Goal: Book appointment/travel/reservation

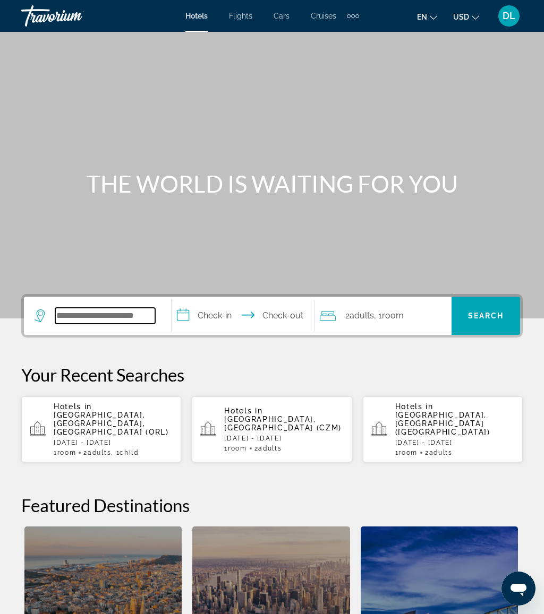
click at [124, 319] on input "Search hotel destination" at bounding box center [105, 316] width 100 height 16
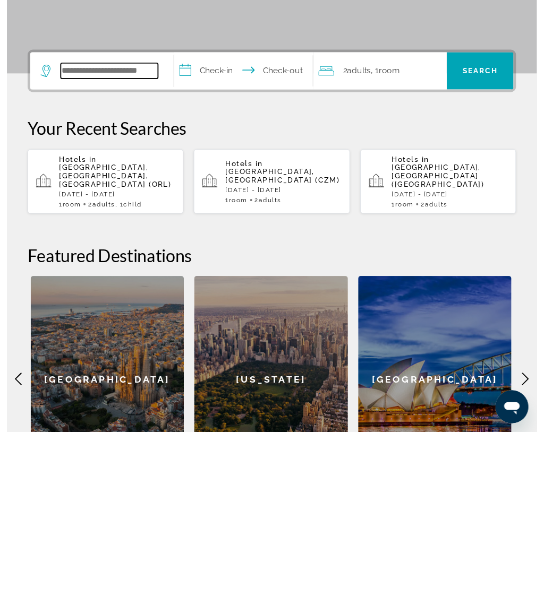
scroll to position [72, 0]
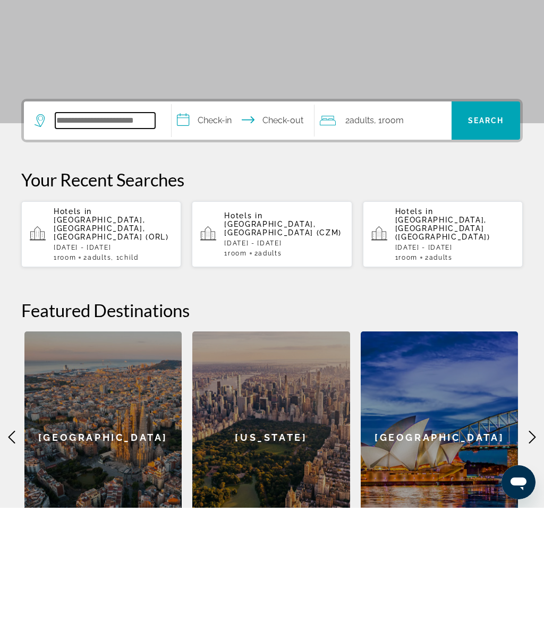
click at [116, 236] on input "Search hotel destination" at bounding box center [105, 244] width 100 height 16
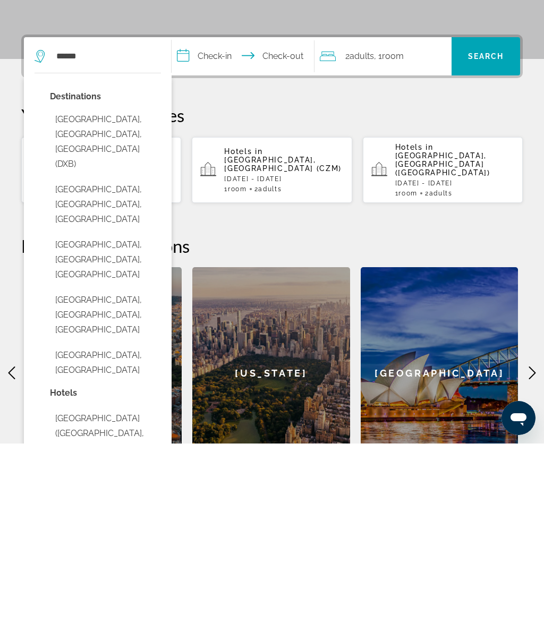
click at [141, 297] on button "[GEOGRAPHIC_DATA], [GEOGRAPHIC_DATA], [GEOGRAPHIC_DATA] (DXB)" at bounding box center [105, 329] width 111 height 65
type input "**********"
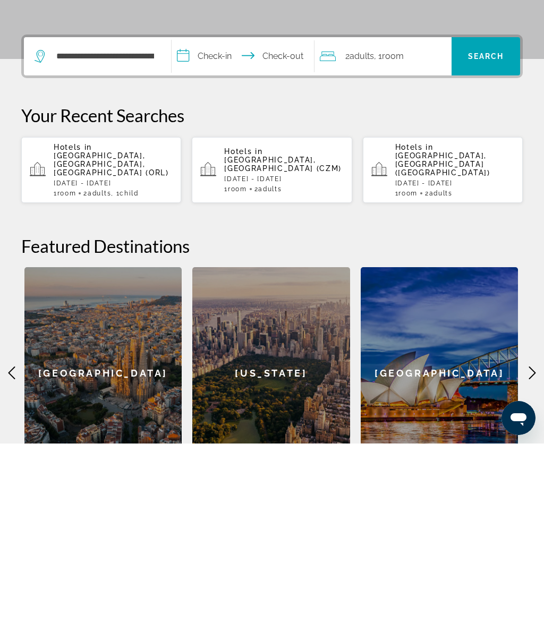
click at [233, 225] on input "**********" at bounding box center [245, 245] width 147 height 41
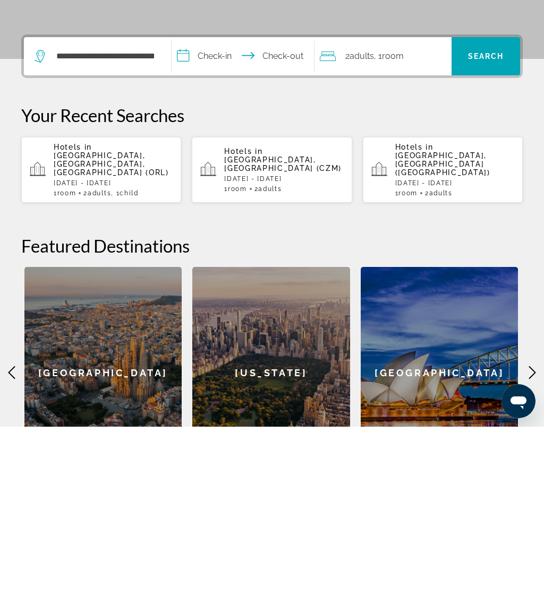
scroll to position [263, 0]
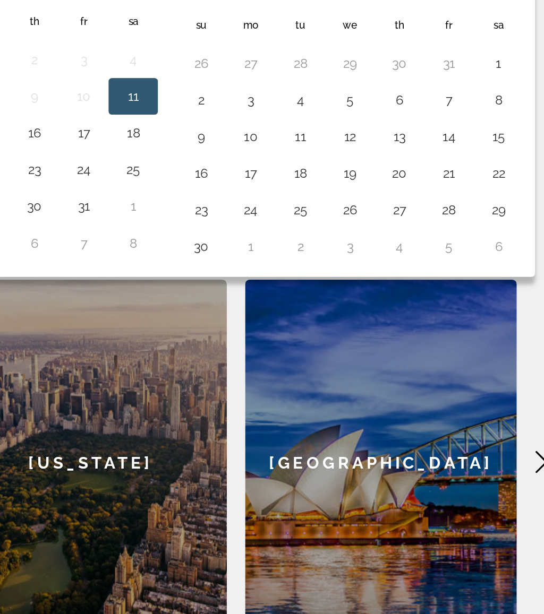
click at [327, 216] on button "23" at bounding box center [335, 223] width 17 height 15
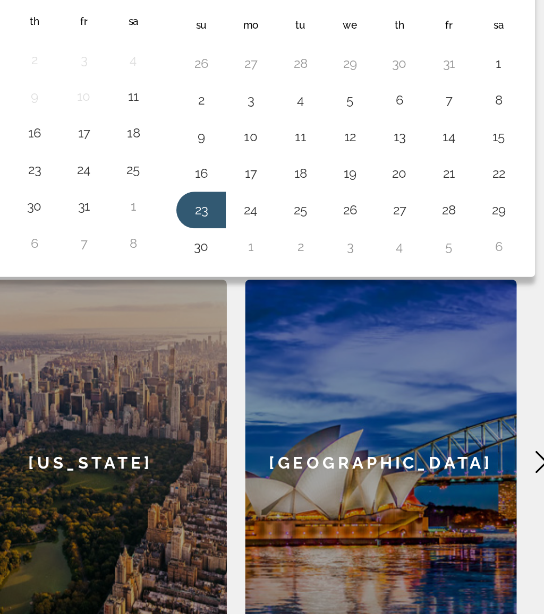
click at [327, 237] on button "30" at bounding box center [335, 244] width 17 height 15
type input "**********"
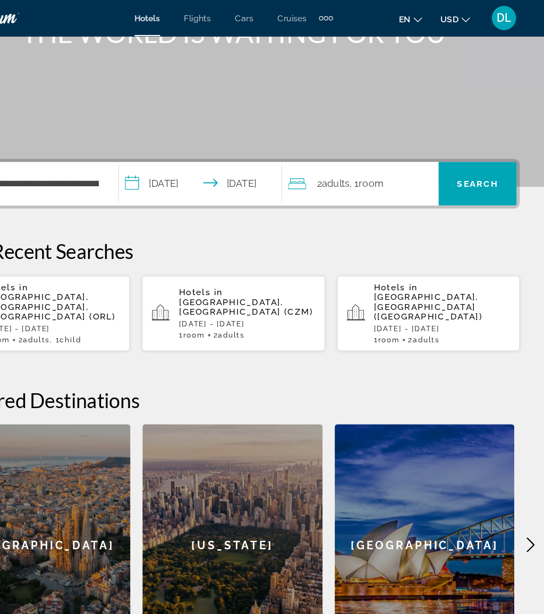
scroll to position [152, 0]
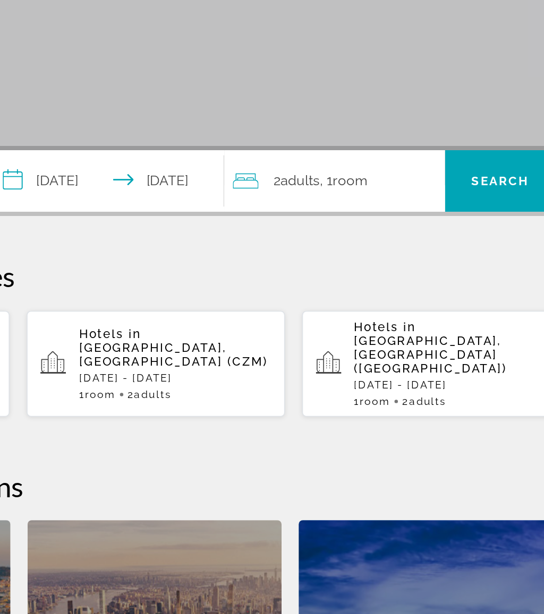
click at [320, 157] on div "2 Adult Adults , 1 Room rooms" at bounding box center [386, 164] width 132 height 15
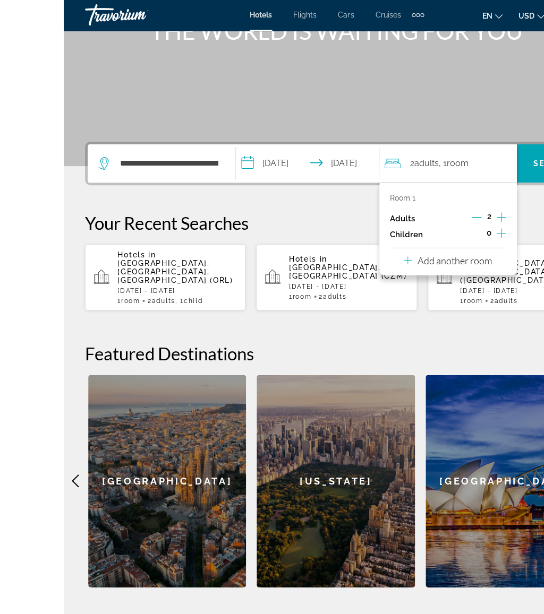
scroll to position [158, 0]
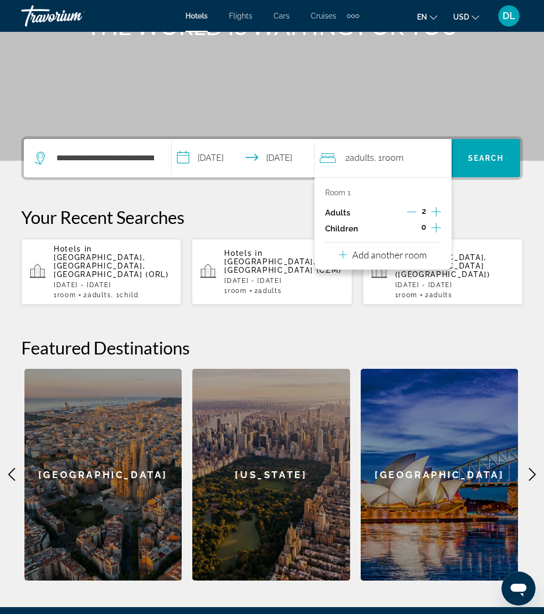
click at [421, 249] on p "Add another room" at bounding box center [389, 255] width 74 height 12
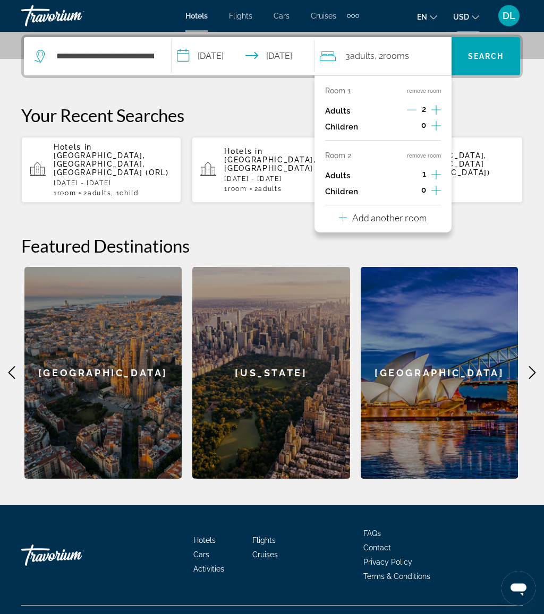
click at [414, 215] on p "Add another room" at bounding box center [389, 218] width 74 height 12
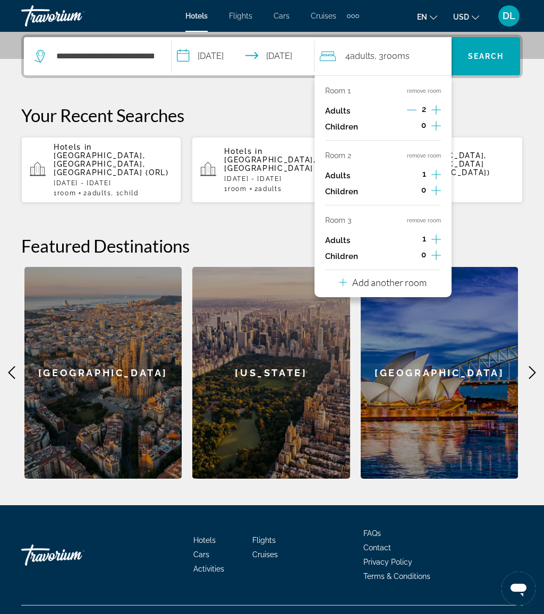
click at [392, 284] on button "Add another room" at bounding box center [383, 281] width 88 height 22
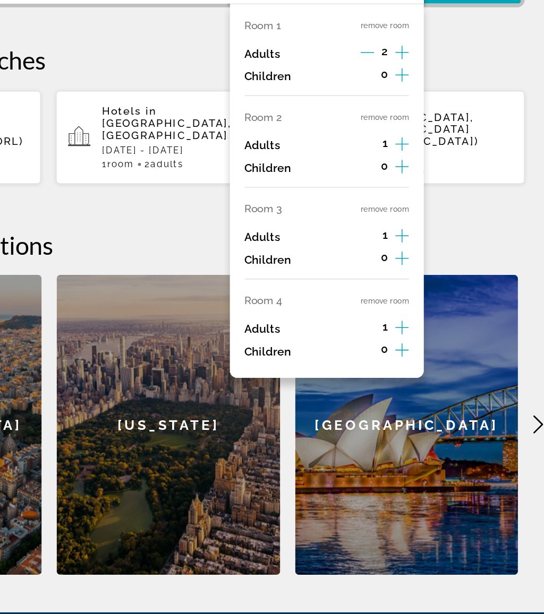
click at [407, 217] on button "remove room" at bounding box center [424, 220] width 34 height 7
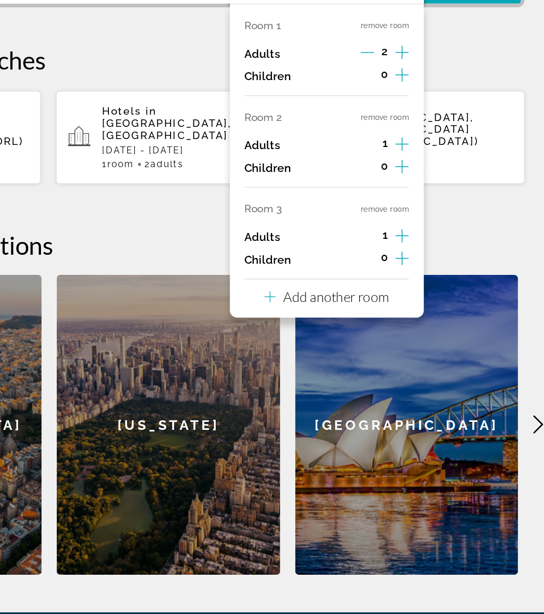
click at [407, 217] on button "remove room" at bounding box center [424, 220] width 34 height 7
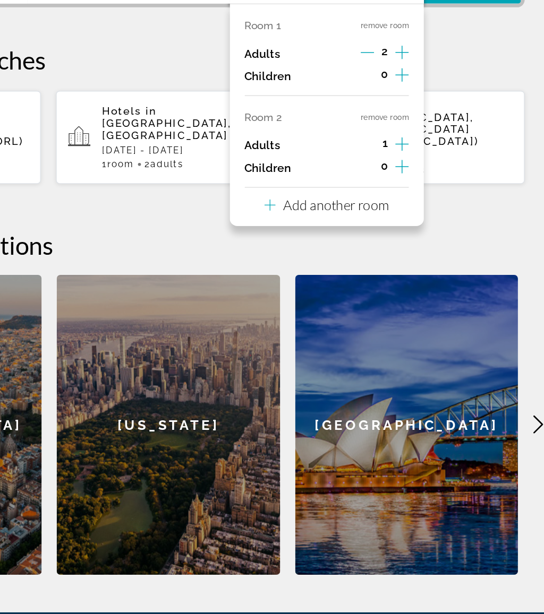
click at [407, 152] on button "remove room" at bounding box center [424, 155] width 34 height 7
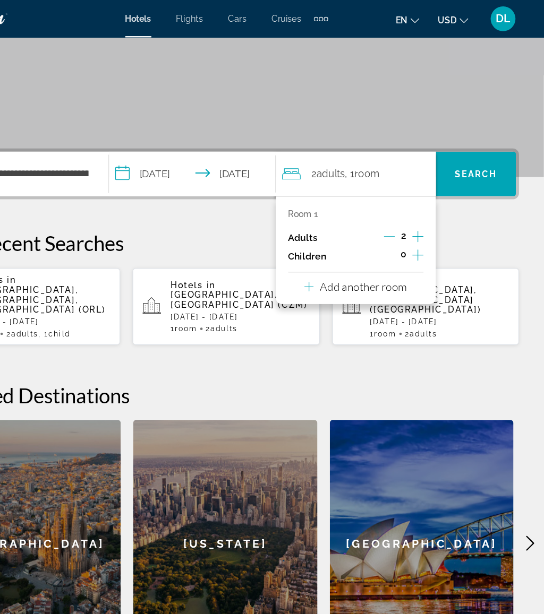
scroll to position [167, 0]
click at [451, 139] on span "Search" at bounding box center [485, 148] width 69 height 25
